Goal: Communication & Community: Answer question/provide support

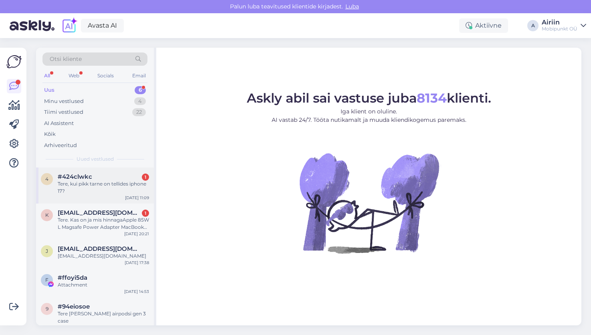
click at [117, 181] on div "Tere, kui pikk tarne on tellides iphone 17?" at bounding box center [103, 187] width 91 height 14
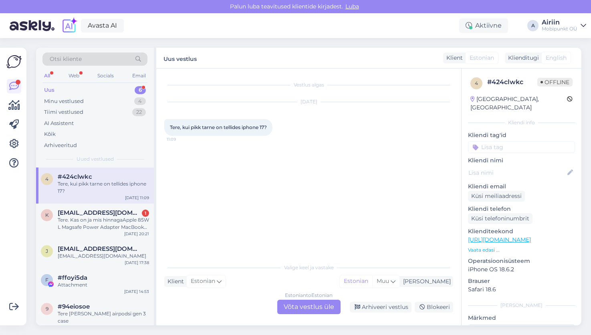
click at [300, 309] on div "Estonian to Estonian Võta vestlus üle" at bounding box center [308, 307] width 63 height 14
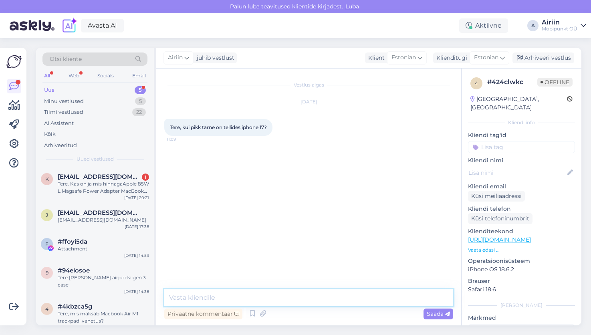
click at [292, 296] on textarea at bounding box center [308, 297] width 289 height 17
type textarea "Tere! Umbes 1-1,5 kuud."
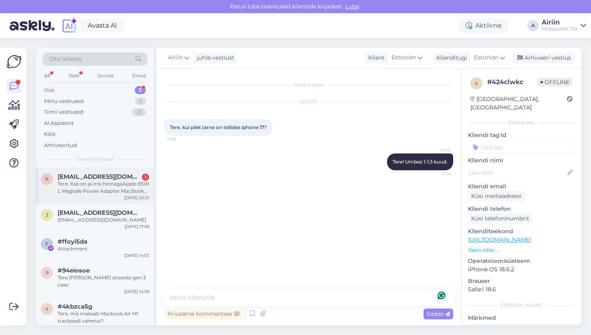
click at [132, 183] on div "Tere. Kas on ja mis hinnagaApple 85W L Magsafe Power Adapter MacBook Pro MC556L…" at bounding box center [103, 187] width 91 height 14
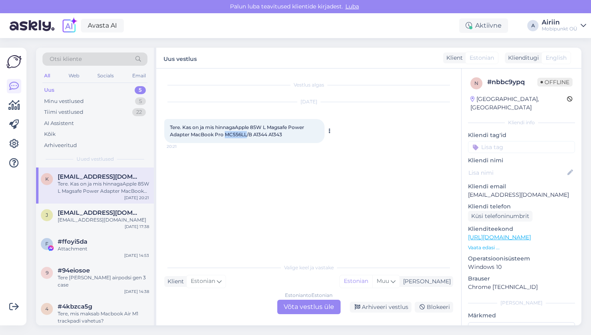
drag, startPoint x: 225, startPoint y: 135, endPoint x: 247, endPoint y: 134, distance: 21.7
click at [247, 134] on span "Tere. Kas on ja mis hinnagaApple 85W L Magsafe Power Adapter MacBook Pro MC556L…" at bounding box center [238, 130] width 136 height 13
copy span "MC556LL"
click at [300, 309] on div "Estonian to Estonian Võta vestlus üle" at bounding box center [308, 307] width 63 height 14
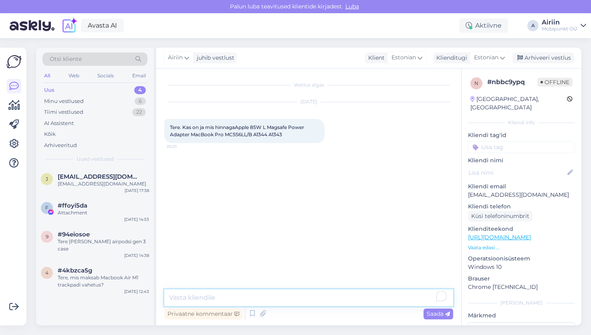
click at [292, 305] on textarea at bounding box center [308, 297] width 289 height 17
paste textarea "[URL][DOMAIN_NAME]"
type textarea "Tere! Hetkel laos laadijat ei ole kuid seda on võimalik tellida. [URL][DOMAIN_N…"
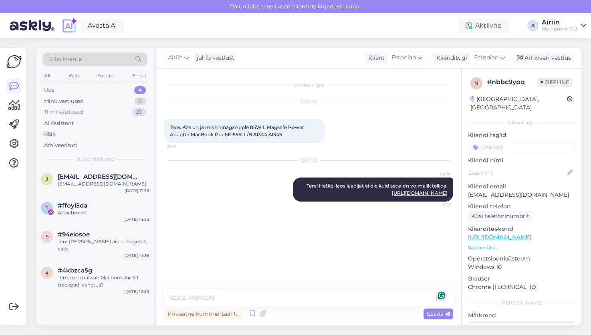
click at [113, 107] on div "Tiimi vestlused 22" at bounding box center [95, 112] width 105 height 11
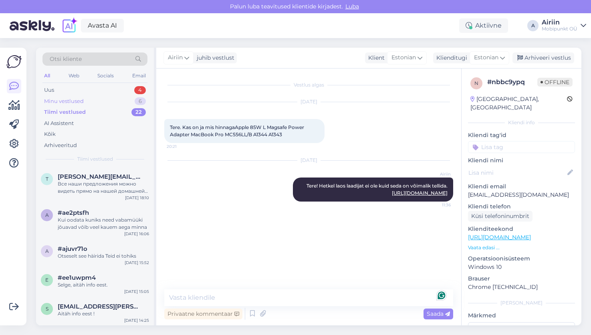
click at [118, 96] on div "Minu vestlused 6" at bounding box center [95, 101] width 105 height 11
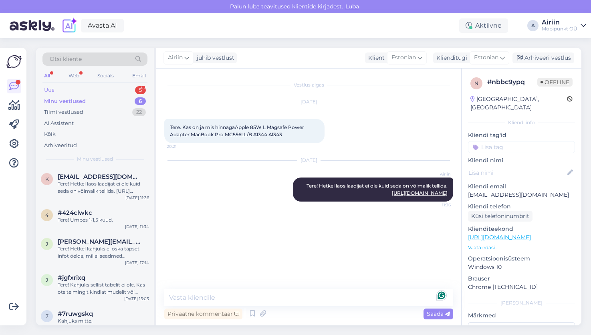
click at [136, 87] on div "5" at bounding box center [140, 90] width 11 height 8
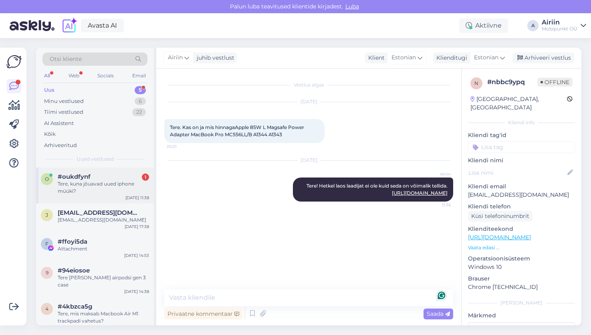
click at [81, 188] on div "Tere, kuna jõuavad uued iphone müüki?" at bounding box center [103, 187] width 91 height 14
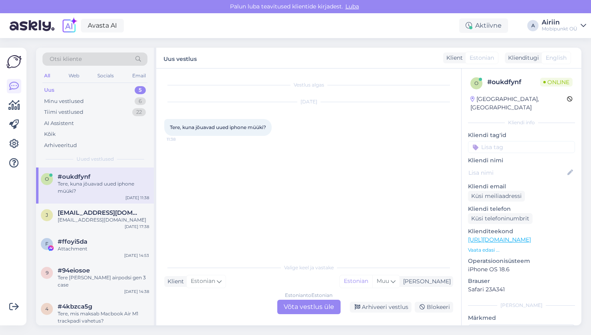
click at [310, 311] on div "Estonian to Estonian Võta vestlus üle" at bounding box center [308, 307] width 63 height 14
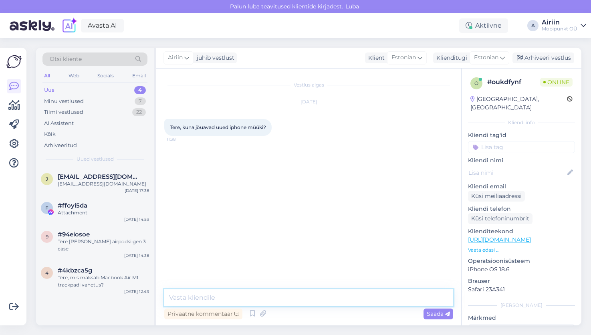
click at [263, 302] on textarea at bounding box center [308, 297] width 289 height 17
click at [258, 294] on textarea "Te" at bounding box center [308, 297] width 289 height 17
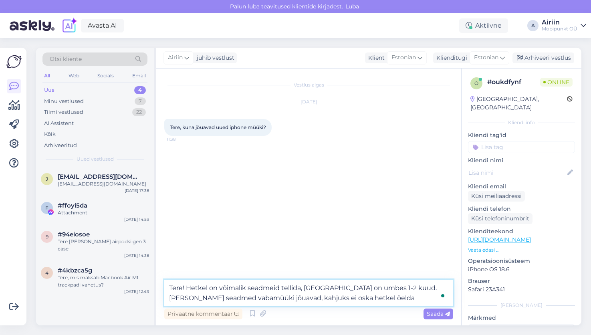
type textarea "Tere! Hetkel on võimalik seadmeid tellida, [GEOGRAPHIC_DATA] on umbes 1-2 kuud.…"
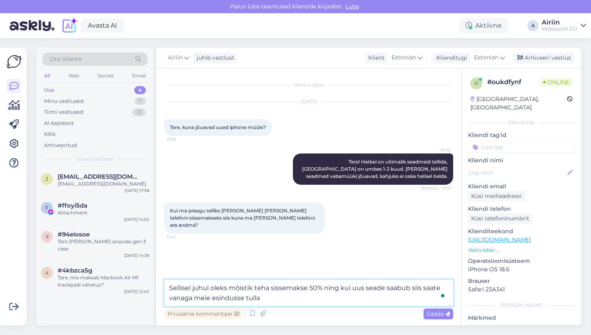
type textarea "Sellisel juhul oleks mõistik teha sissemakse 50% ning kui uus seade saabub siis…"
